Goal: Navigation & Orientation: Find specific page/section

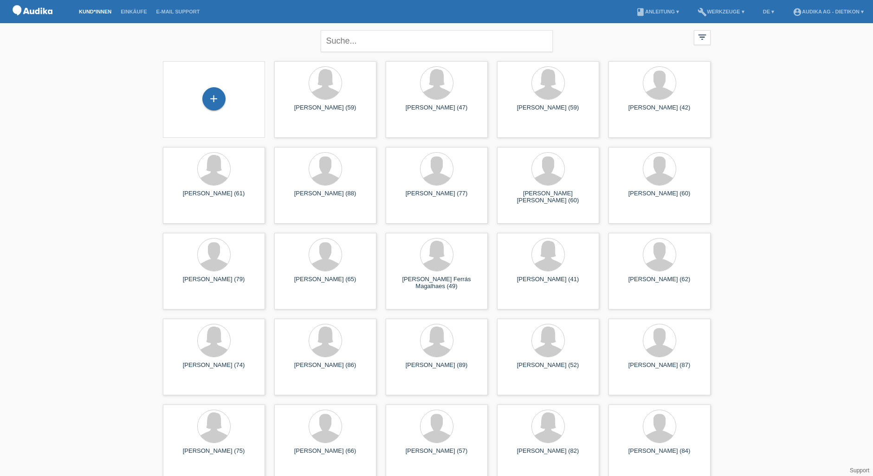
click at [99, 12] on link "Kund*innen" at bounding box center [95, 12] width 42 height 6
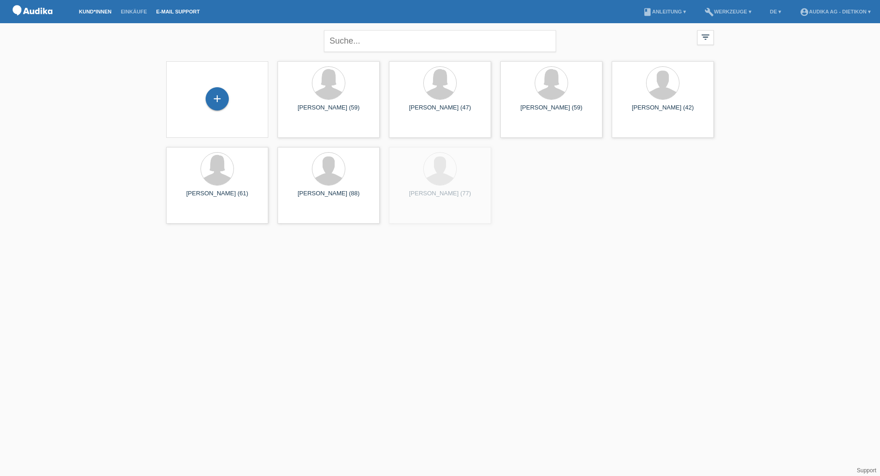
click at [186, 9] on link "E-Mail Support" at bounding box center [178, 12] width 53 height 6
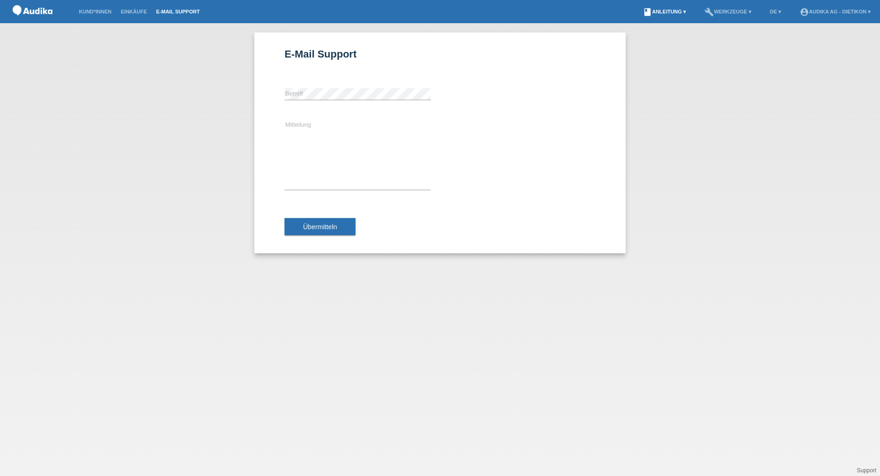
click at [675, 11] on link "book Anleitung ▾" at bounding box center [664, 12] width 52 height 6
click at [737, 10] on link "build Werkzeuge ▾" at bounding box center [728, 12] width 56 height 6
